Goal: Transaction & Acquisition: Book appointment/travel/reservation

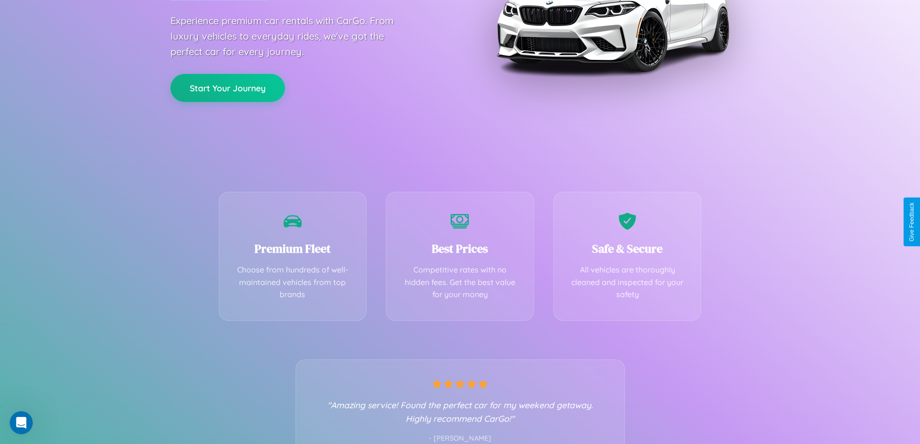
scroll to position [190, 0]
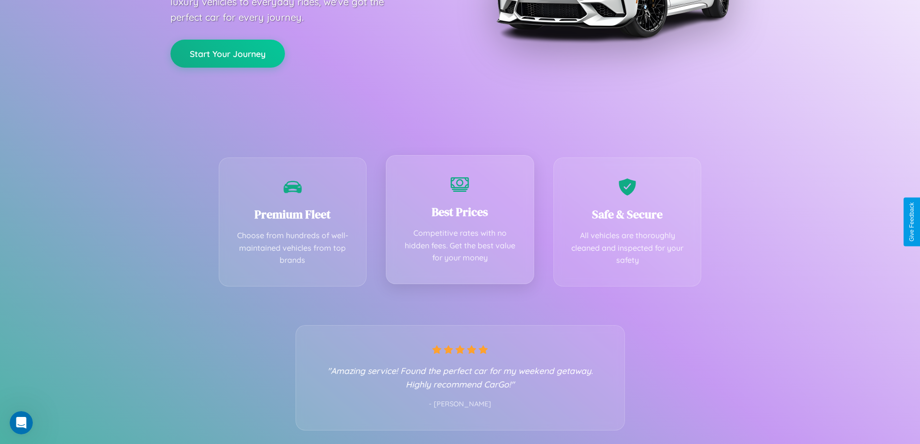
click at [460, 222] on div "Best Prices Competitive rates with no hidden fees. Get the best value for your …" at bounding box center [460, 219] width 148 height 129
click at [227, 53] on button "Start Your Journey" at bounding box center [227, 53] width 114 height 28
click at [227, 52] on button "Start Your Journey" at bounding box center [227, 53] width 114 height 28
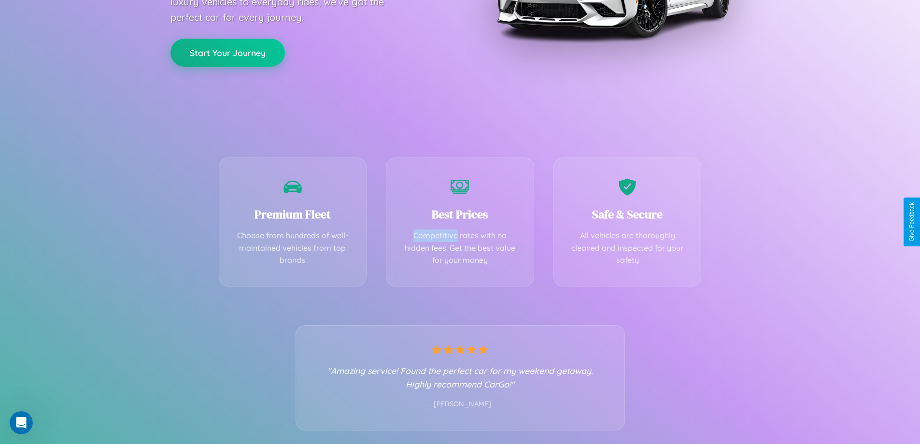
click at [227, 52] on button "Start Your Journey" at bounding box center [227, 53] width 114 height 28
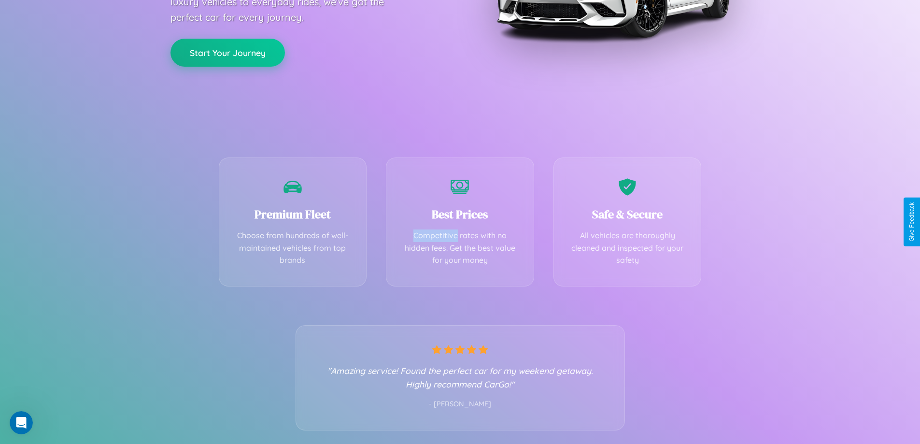
click at [227, 52] on button "Start Your Journey" at bounding box center [227, 53] width 114 height 28
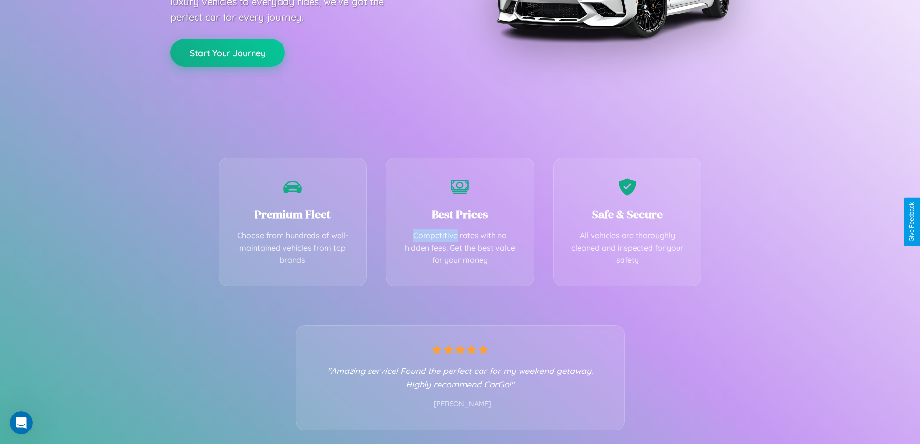
click at [227, 52] on button "Start Your Journey" at bounding box center [227, 53] width 114 height 28
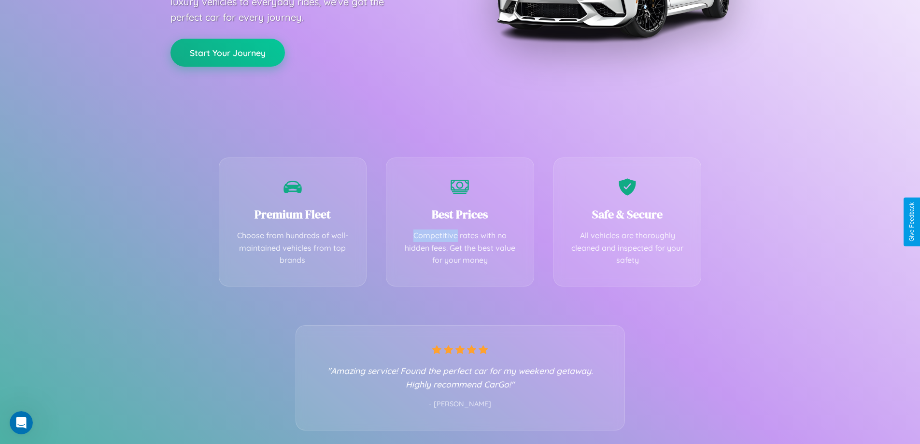
click at [227, 52] on button "Start Your Journey" at bounding box center [227, 53] width 114 height 28
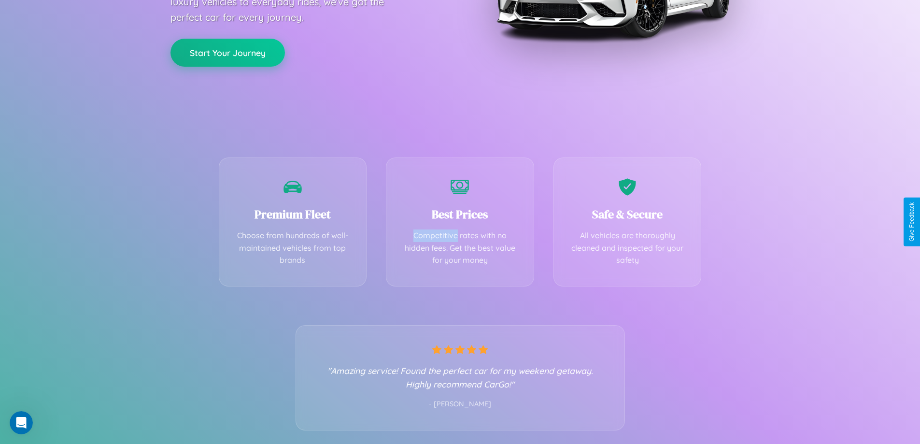
click at [227, 52] on button "Start Your Journey" at bounding box center [227, 53] width 114 height 28
